Goal: Transaction & Acquisition: Purchase product/service

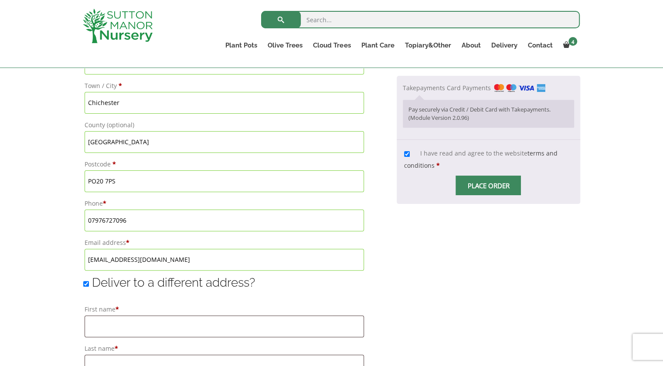
scroll to position [464, 0]
click at [489, 187] on span "Checkout" at bounding box center [489, 187] width 0 height 0
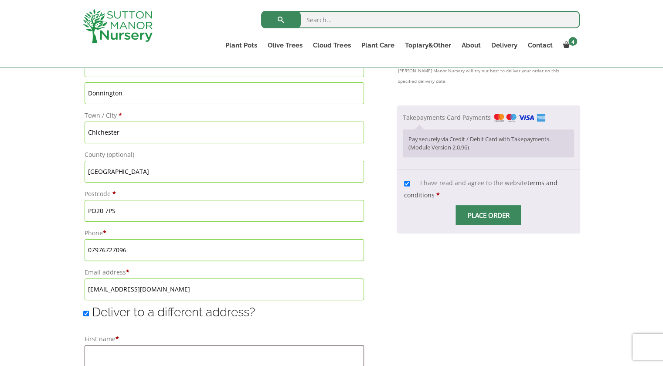
scroll to position [429, 0]
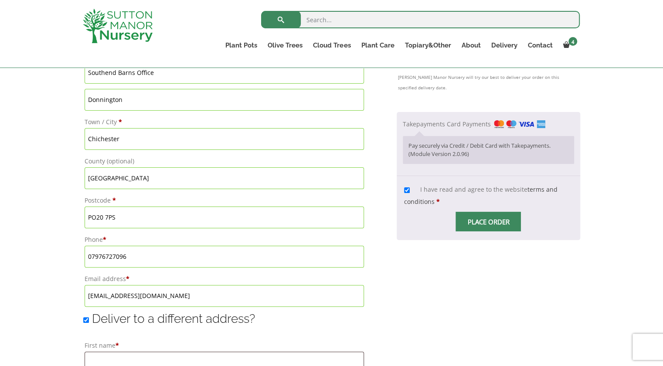
click at [489, 222] on span "Checkout" at bounding box center [489, 222] width 0 height 0
click at [484, 229] on input "Place order" at bounding box center [488, 222] width 65 height 20
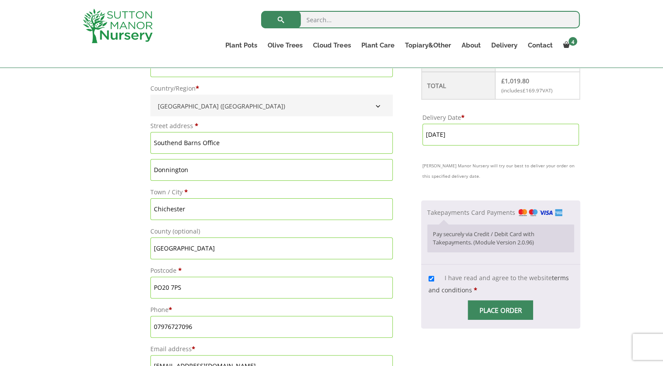
scroll to position [361, 0]
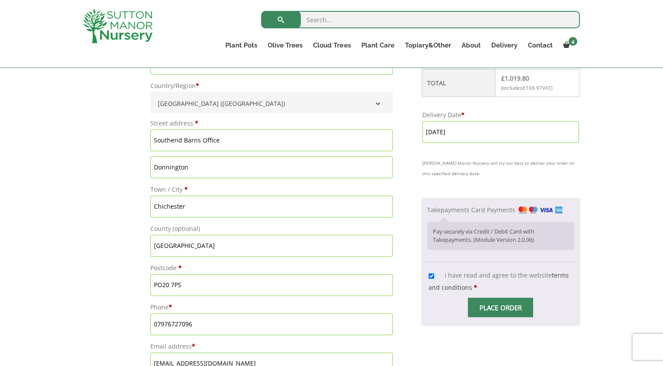
click at [530, 207] on img "Checkout" at bounding box center [541, 210] width 44 height 7
click at [0, 0] on input "Takepayments Card Payments" at bounding box center [0, 0] width 0 height 0
click at [484, 229] on p "Pay securely via Credit / Debit Card with Takepayments. (Module Version 2.0.96)" at bounding box center [501, 236] width 136 height 17
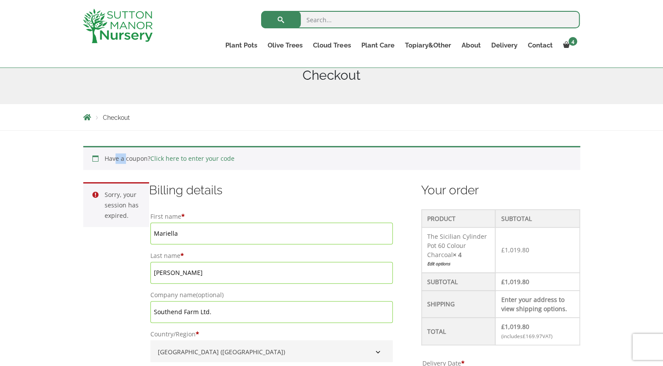
scroll to position [130, 0]
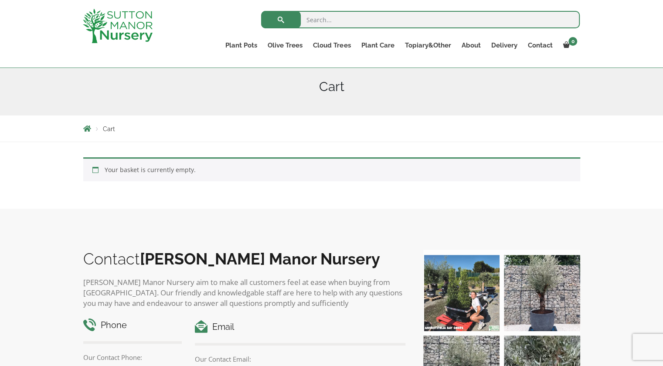
scroll to position [104, 0]
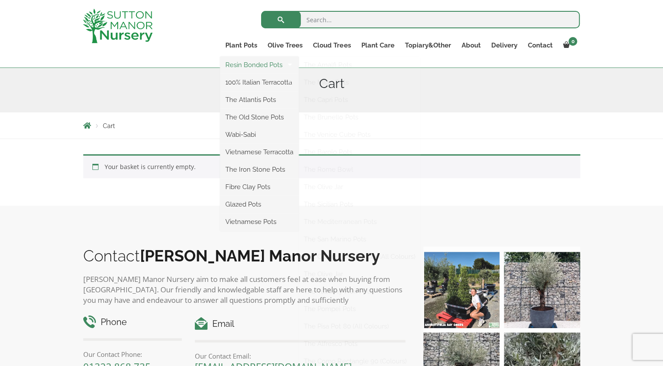
click at [250, 65] on link "Resin Bonded Pots" at bounding box center [259, 64] width 79 height 13
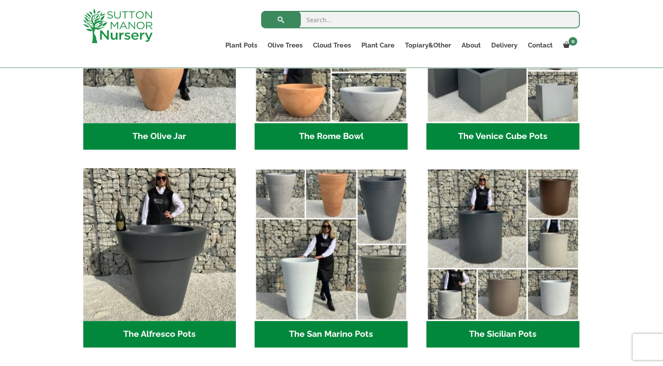
scroll to position [929, 0]
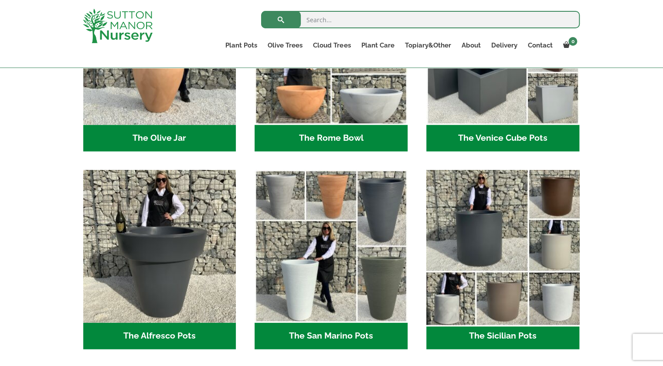
click at [494, 230] on img "Visit product category The Sicilian Pots" at bounding box center [503, 246] width 161 height 161
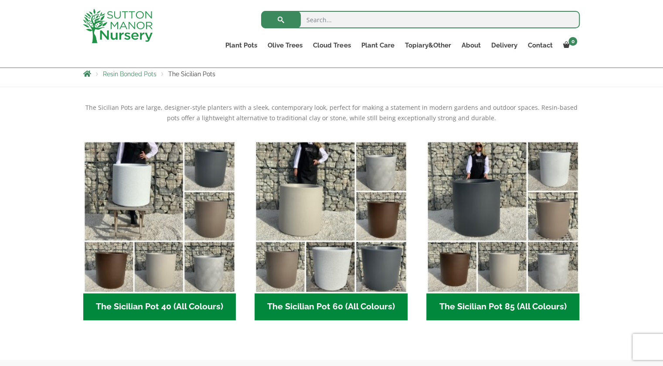
scroll to position [162, 0]
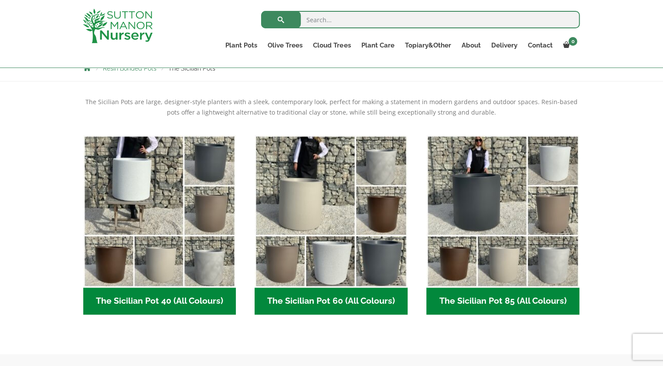
click at [326, 303] on h2 "The Sicilian Pot 60 (All Colours) (6)" at bounding box center [331, 301] width 153 height 27
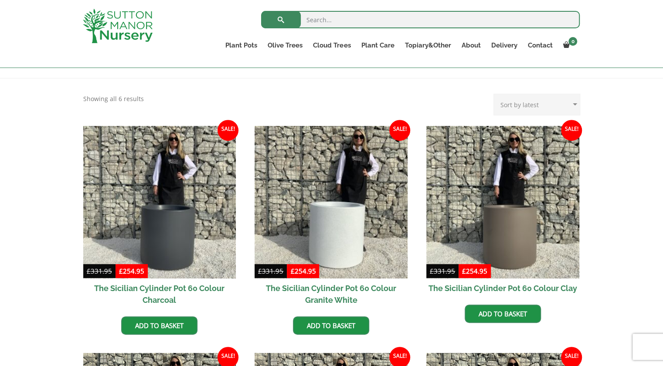
scroll to position [166, 0]
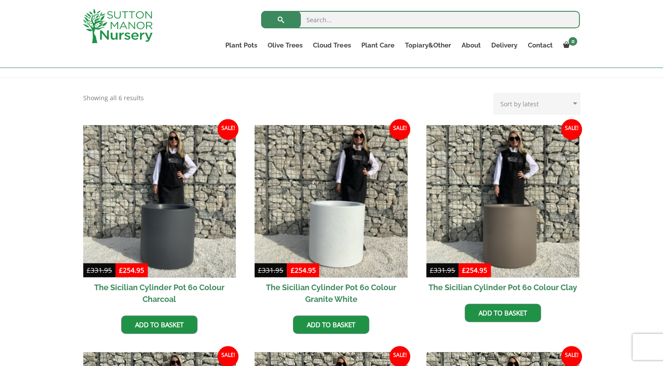
drag, startPoint x: 666, startPoint y: 78, endPoint x: 662, endPoint y: 128, distance: 50.4
click at [180, 323] on link "Add to basket" at bounding box center [159, 325] width 76 height 18
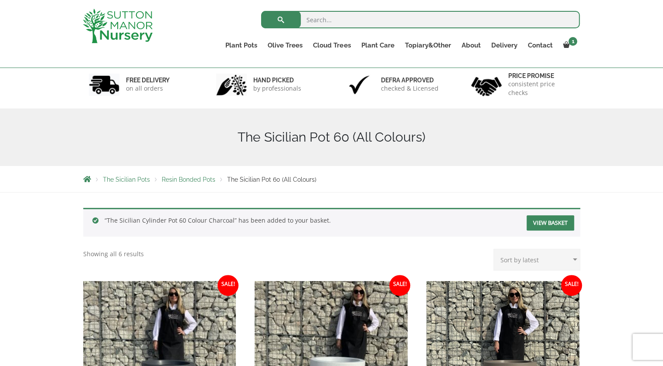
scroll to position [147, 0]
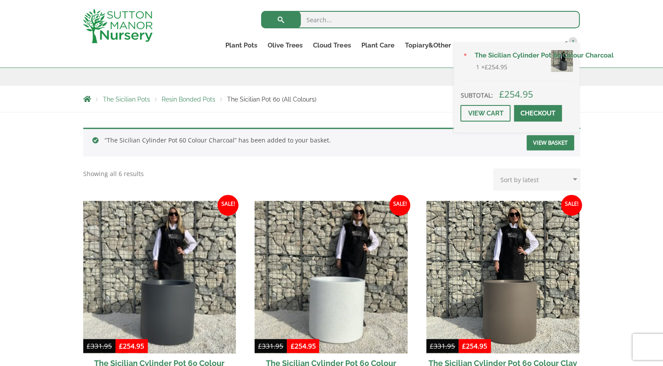
click at [571, 43] on div "× The Sicilian Cylinder Pot 60 Colour Charcoal 1 × £ 254.95 Subtotal: £ 254.95 …" at bounding box center [517, 87] width 126 height 90
click at [494, 113] on link "View cart" at bounding box center [486, 113] width 50 height 17
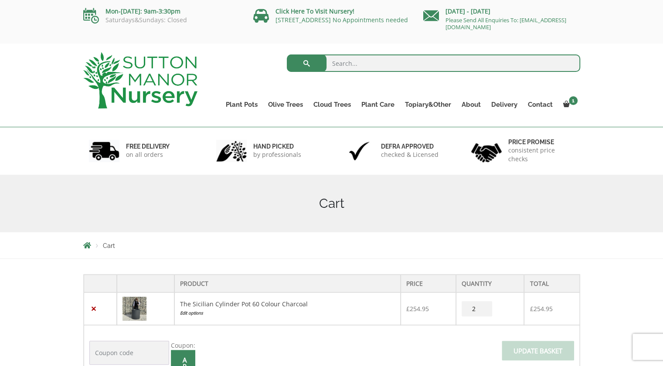
click at [484, 305] on input "2" at bounding box center [477, 308] width 31 height 15
click at [484, 305] on input "3" at bounding box center [477, 308] width 31 height 15
type input "4"
click at [484, 305] on input "4" at bounding box center [477, 308] width 31 height 15
click at [538, 354] on span at bounding box center [538, 354] width 0 height 0
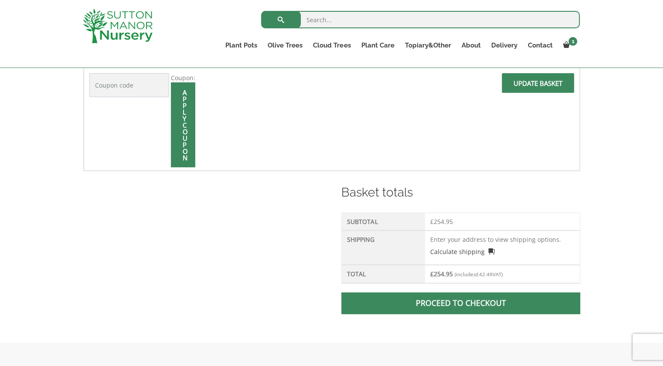
scroll to position [249, 0]
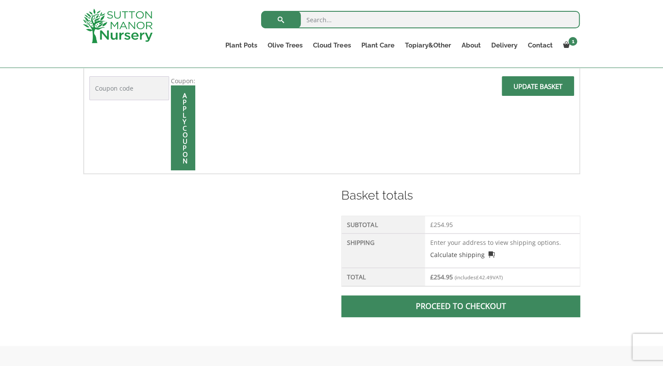
click at [546, 82] on input "Update basket" at bounding box center [538, 86] width 72 height 20
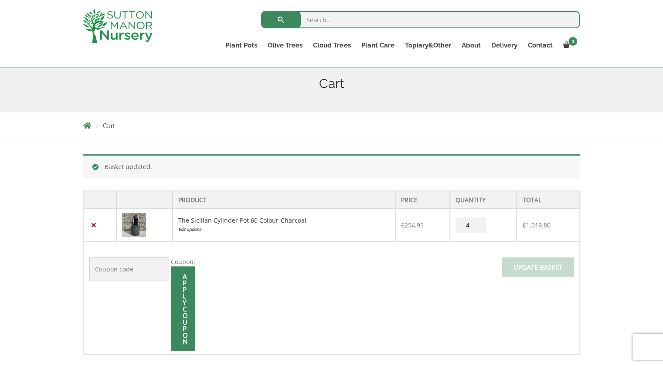
scroll to position [105, 0]
click at [478, 224] on input "3" at bounding box center [471, 224] width 31 height 15
type input "4"
click at [478, 220] on input "4" at bounding box center [471, 224] width 31 height 15
click at [538, 269] on span at bounding box center [538, 269] width 0 height 0
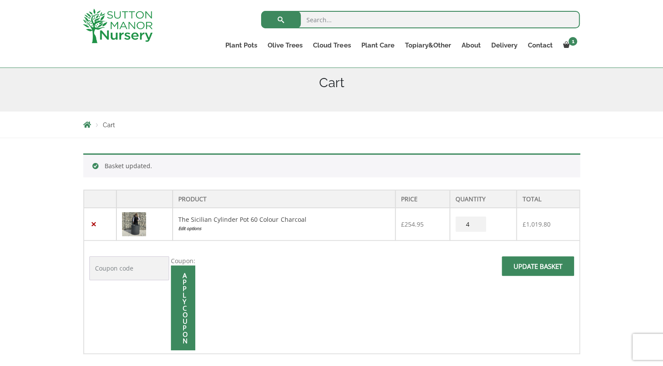
click at [537, 263] on input "Update basket" at bounding box center [538, 266] width 72 height 20
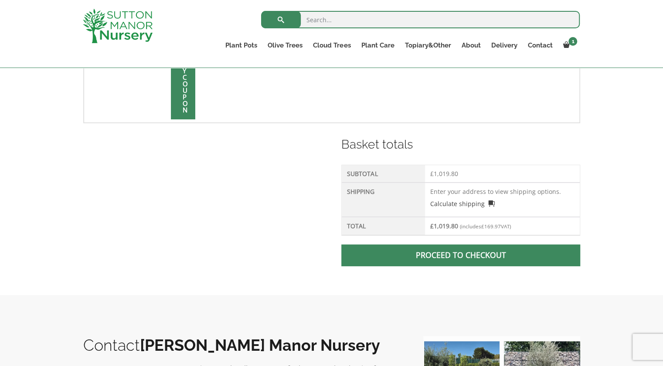
scroll to position [343, 0]
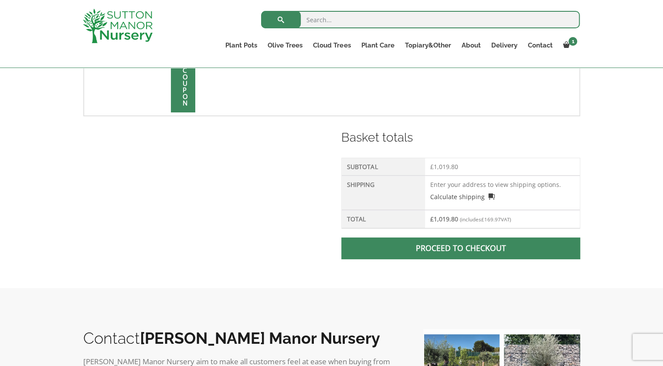
click at [461, 249] on span at bounding box center [461, 249] width 0 height 0
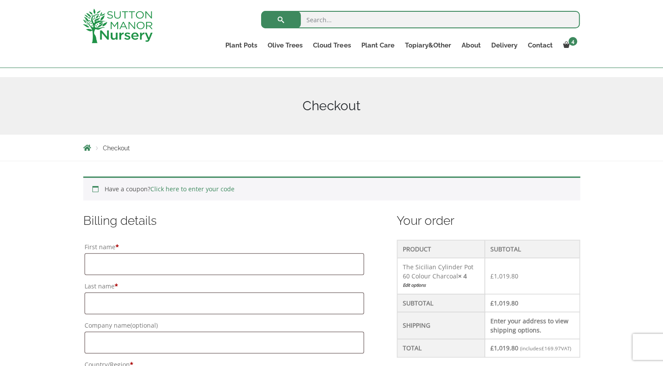
scroll to position [89, 0]
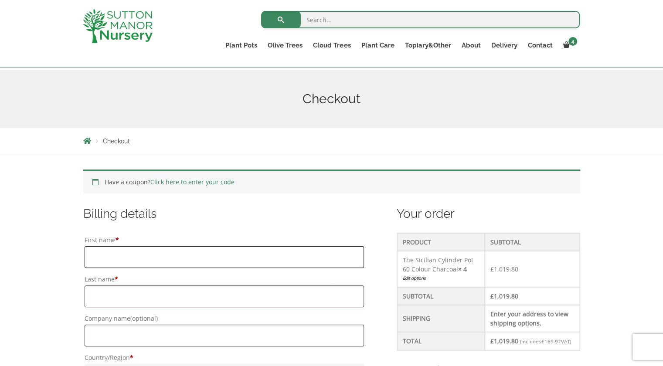
click at [140, 257] on input "First name *" at bounding box center [225, 257] width 280 height 22
type input "Mariella"
type input "[PERSON_NAME]"
type input "Southend Barns Office"
type input "Donnington"
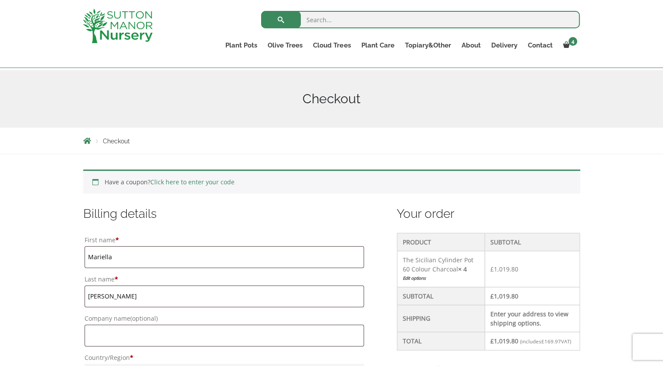
type input "Chichester"
type input "[GEOGRAPHIC_DATA]"
type input "PO20 7PS"
type input "07976727096"
type input "[EMAIL_ADDRESS][DOMAIN_NAME]"
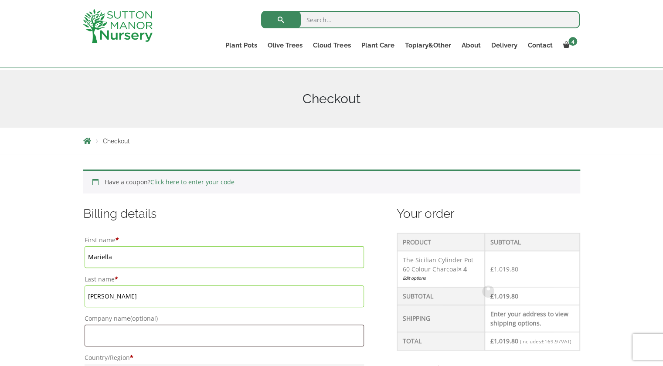
scroll to position [108, 0]
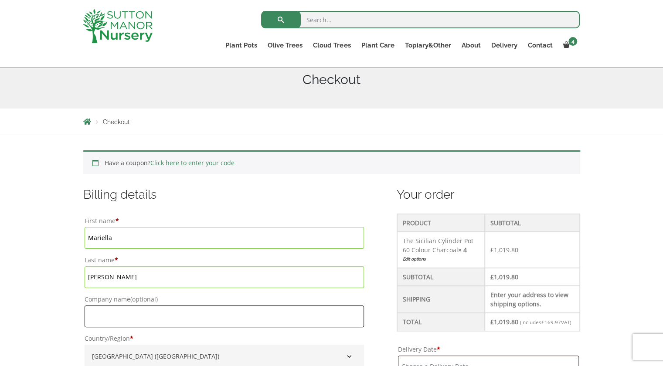
click at [106, 319] on input "Company name (optional)" at bounding box center [225, 317] width 280 height 22
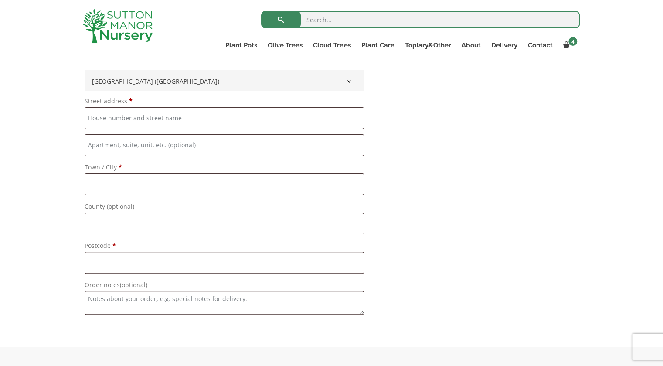
scroll to position [827, 0]
type input "Southend Farm Ltd."
click at [115, 307] on textarea "Order notes (optional)" at bounding box center [225, 305] width 280 height 24
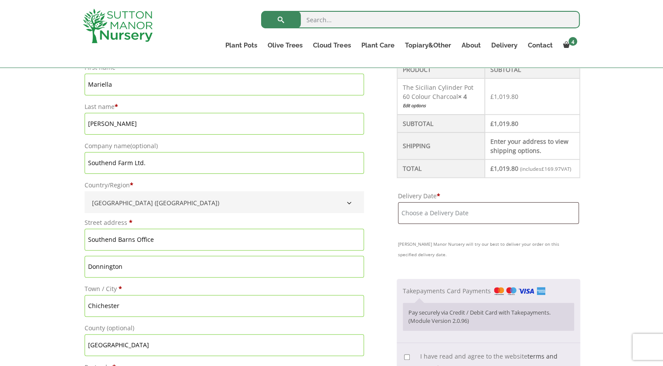
scroll to position [262, 0]
type textarea "Please deliver to Southend Barns Office"
click at [478, 220] on input "Delivery Date *" at bounding box center [488, 213] width 181 height 22
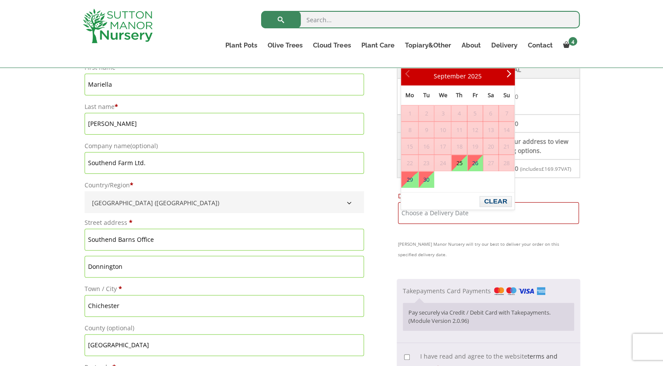
click at [461, 163] on link "25" at bounding box center [459, 163] width 15 height 16
type input "[DATE]"
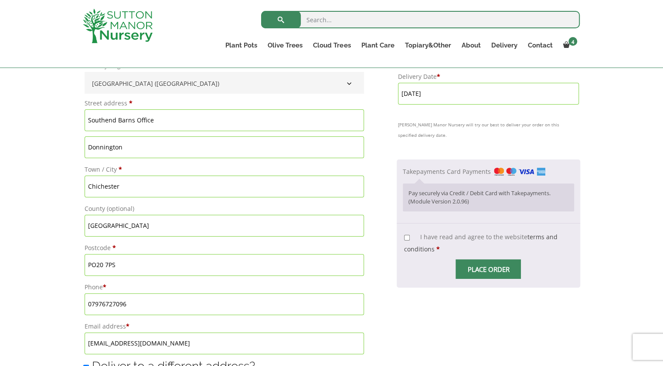
scroll to position [379, 0]
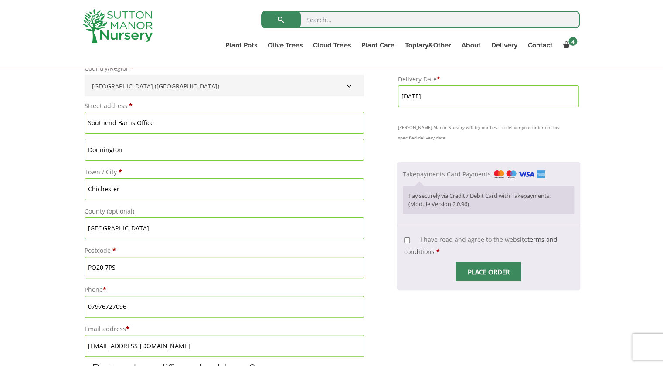
click at [410, 243] on input "I have read and agree to the website terms and conditions *" at bounding box center [407, 241] width 6 height 6
checkbox input "true"
click at [489, 272] on span "Checkout" at bounding box center [489, 272] width 0 height 0
click at [494, 280] on input "Place order" at bounding box center [488, 272] width 65 height 20
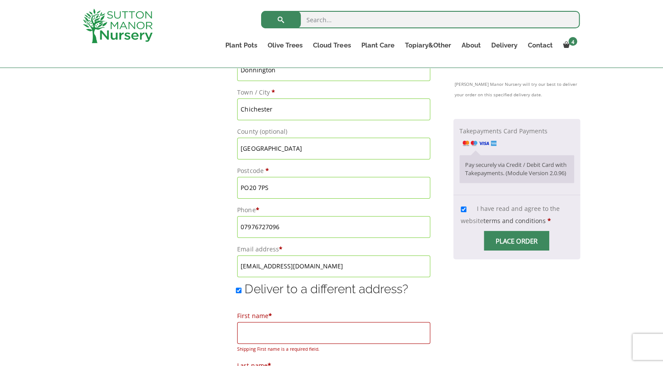
scroll to position [454, 0]
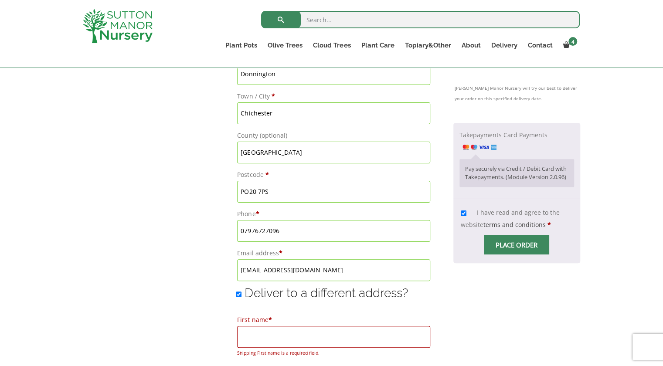
click at [236, 294] on input "Deliver to a different address?" at bounding box center [239, 295] width 6 height 6
checkbox input "false"
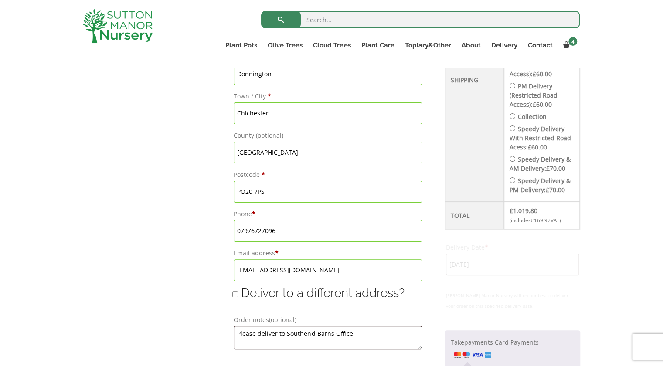
type input "25 September, 2025"
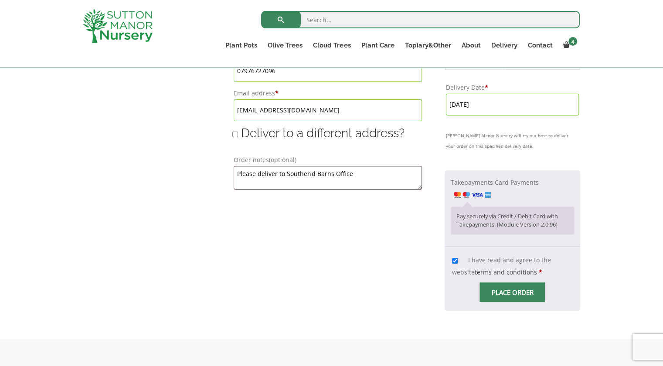
scroll to position [638, 0]
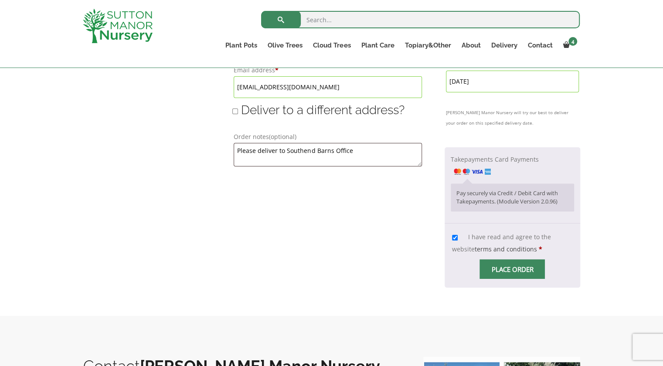
click at [513, 270] on span "Checkout" at bounding box center [513, 270] width 0 height 0
click at [517, 279] on input "Place order" at bounding box center [512, 270] width 65 height 20
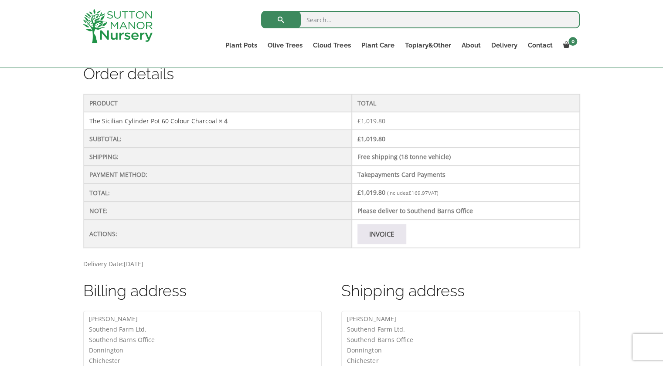
scroll to position [252, 0]
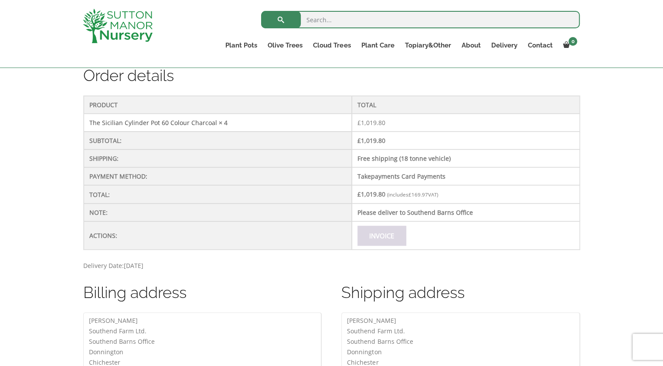
click at [379, 231] on link "Invoice" at bounding box center [382, 236] width 48 height 20
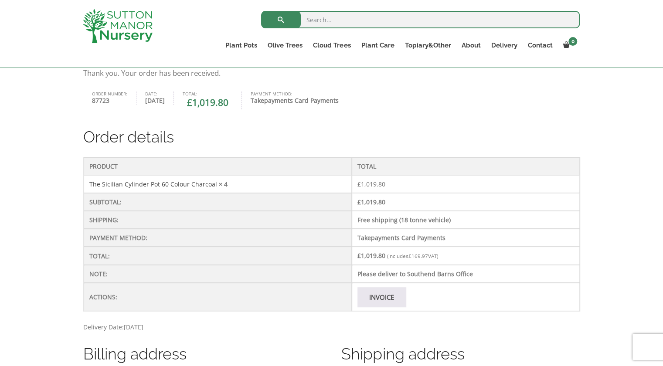
scroll to position [193, 0]
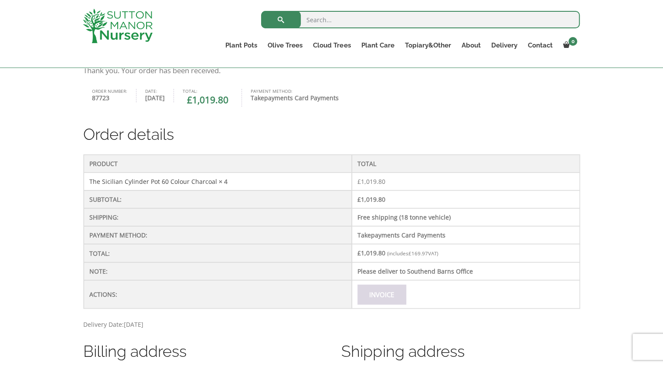
click at [382, 292] on link "Invoice" at bounding box center [382, 295] width 48 height 20
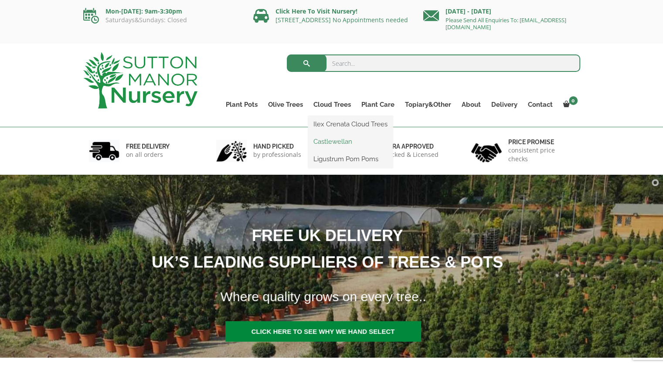
click at [346, 142] on link "Castlewellan" at bounding box center [350, 141] width 85 height 13
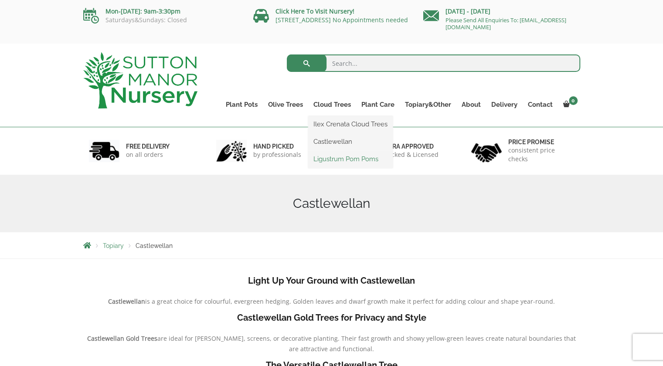
click at [332, 161] on link "Ligustrum Pom Poms" at bounding box center [350, 159] width 85 height 13
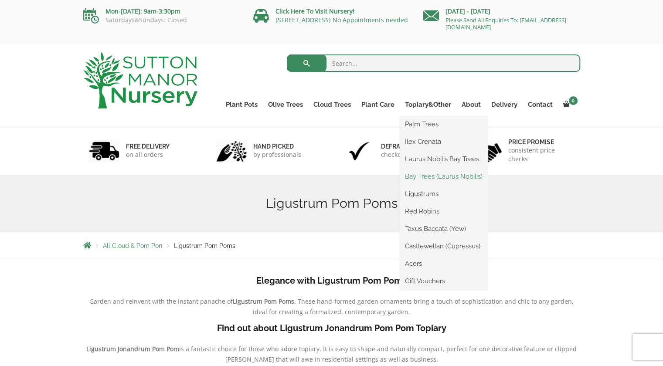
click at [440, 177] on link "Bay Trees (Laurus Nobilis)" at bounding box center [444, 176] width 88 height 13
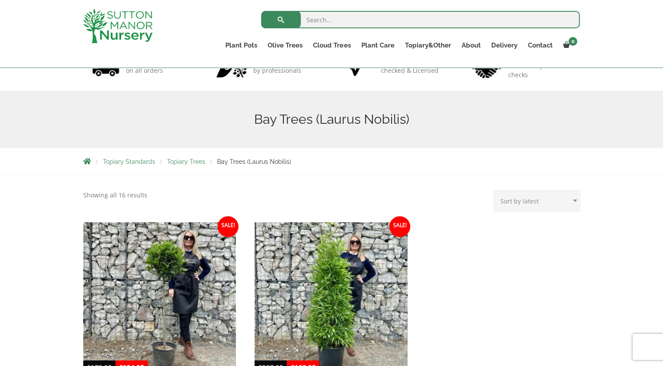
scroll to position [71, 0]
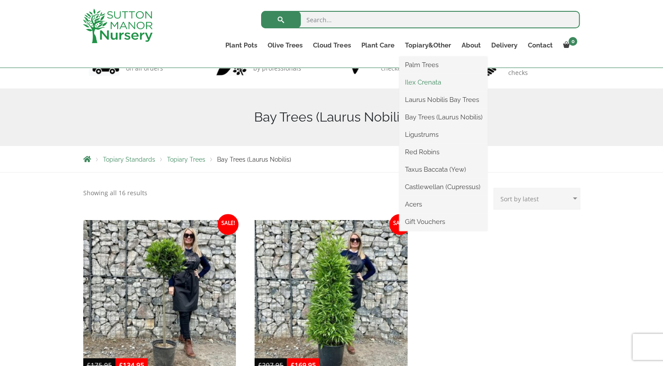
click at [435, 83] on link "Ilex Crenata" at bounding box center [444, 82] width 88 height 13
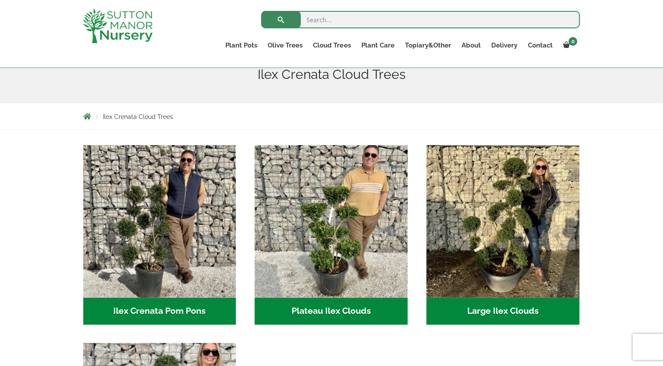
scroll to position [118, 0]
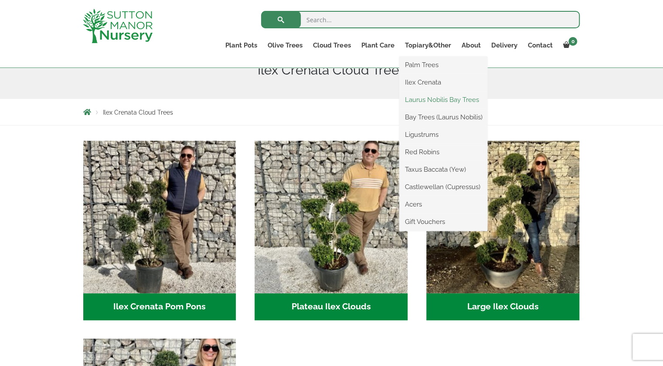
click at [431, 100] on link "Laurus Nobilis Bay Trees" at bounding box center [444, 99] width 88 height 13
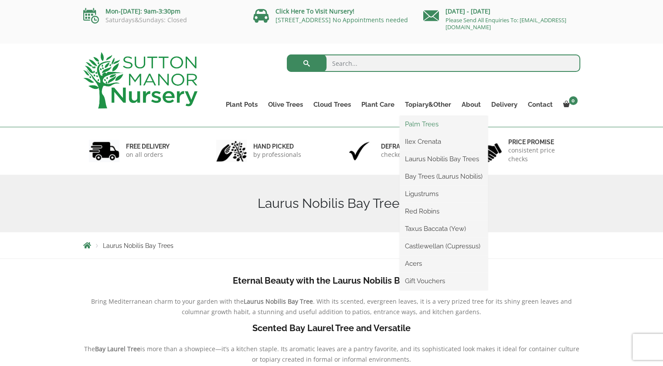
click at [428, 123] on link "Palm Trees" at bounding box center [444, 124] width 88 height 13
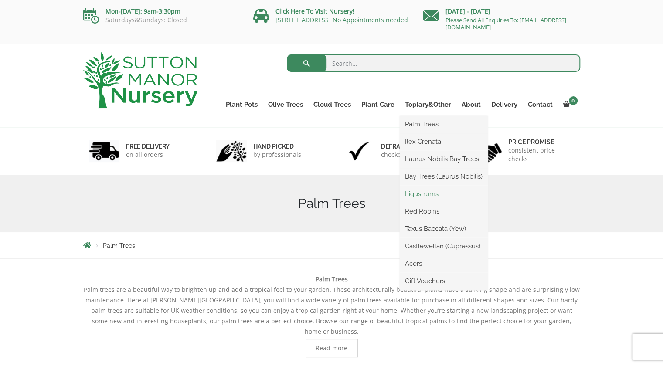
click at [432, 197] on link "Ligustrums" at bounding box center [444, 194] width 88 height 13
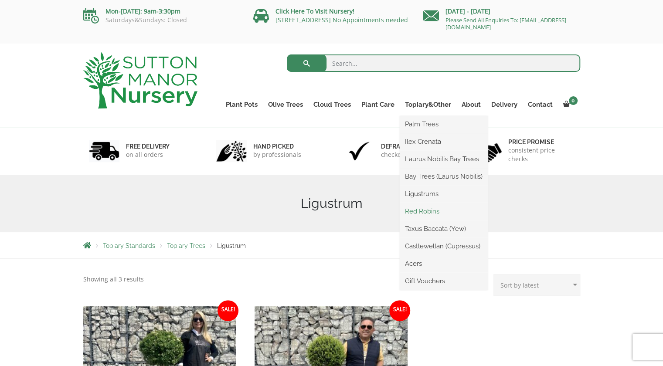
click at [428, 210] on link "Red Robins" at bounding box center [444, 211] width 88 height 13
